Goal: Task Accomplishment & Management: Manage account settings

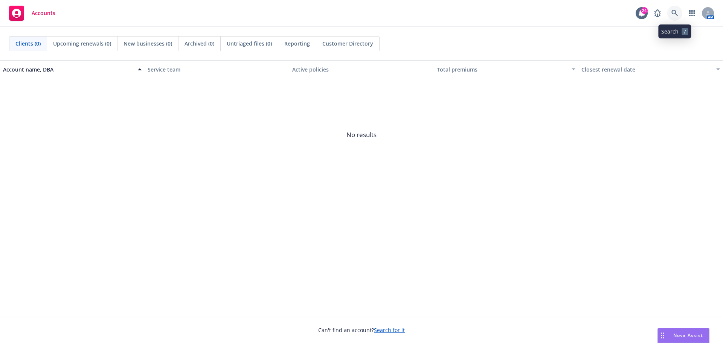
click at [673, 14] on icon at bounding box center [674, 13] width 6 height 6
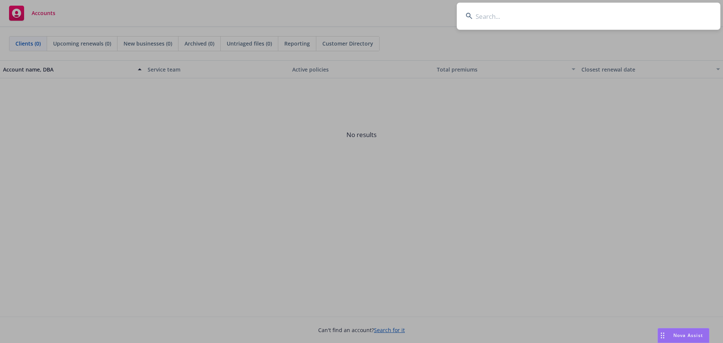
click at [510, 13] on input at bounding box center [589, 16] width 264 height 27
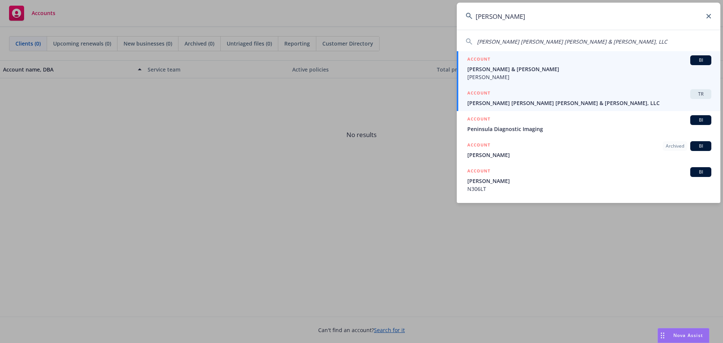
type input "[PERSON_NAME]"
click at [503, 104] on span "[PERSON_NAME] [PERSON_NAME] [PERSON_NAME] & [PERSON_NAME], LLC" at bounding box center [589, 103] width 244 height 8
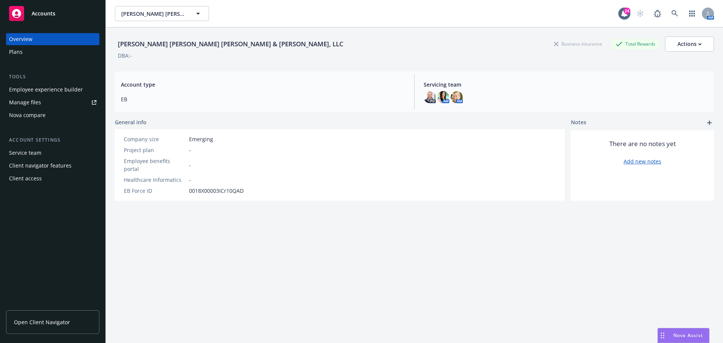
click at [18, 152] on div "Service team" at bounding box center [25, 153] width 32 height 12
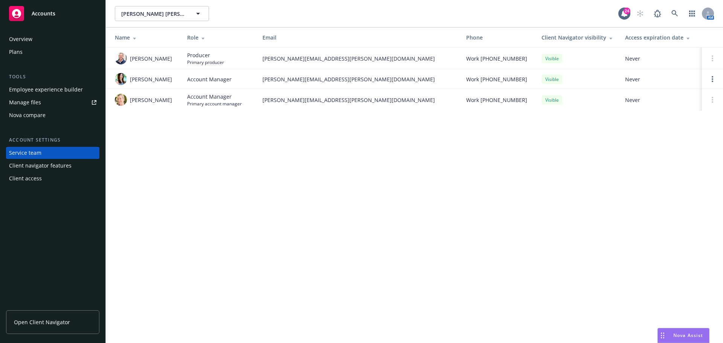
click at [20, 180] on div "Client access" at bounding box center [25, 178] width 33 height 12
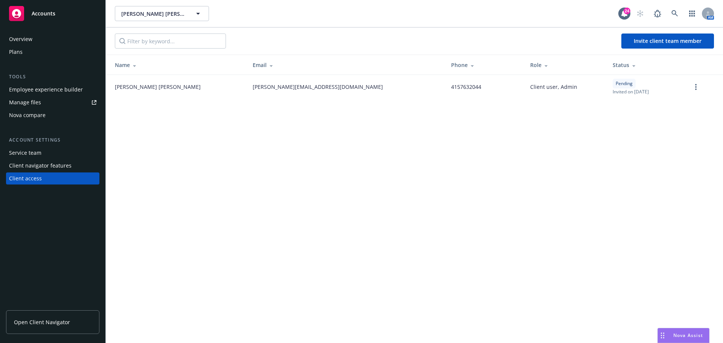
click at [690, 90] on td at bounding box center [704, 87] width 38 height 24
click at [697, 89] on link "more" at bounding box center [695, 86] width 9 height 9
click at [653, 105] on link "Re-send invite" at bounding box center [667, 102] width 66 height 15
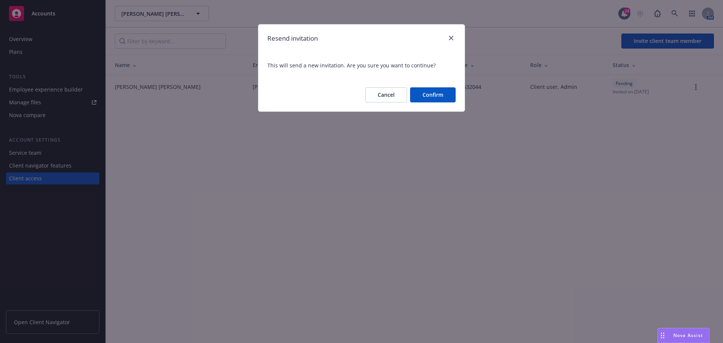
click at [442, 98] on button "Confirm" at bounding box center [433, 94] width 46 height 15
